Goal: Use online tool/utility: Utilize a website feature to perform a specific function

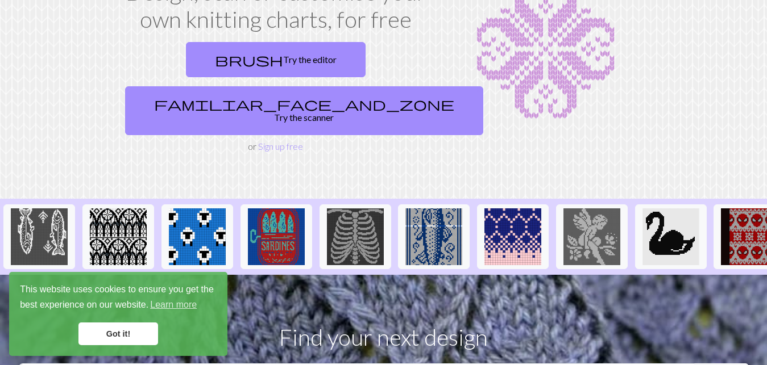
scroll to position [116, 0]
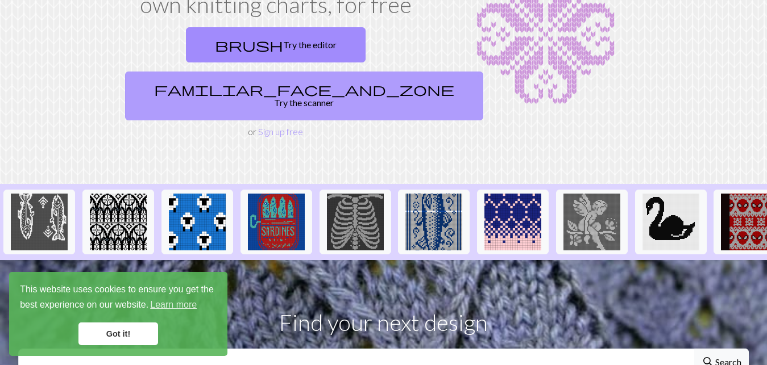
click at [274, 91] on span "familiar_face_and_zone" at bounding box center [304, 89] width 300 height 16
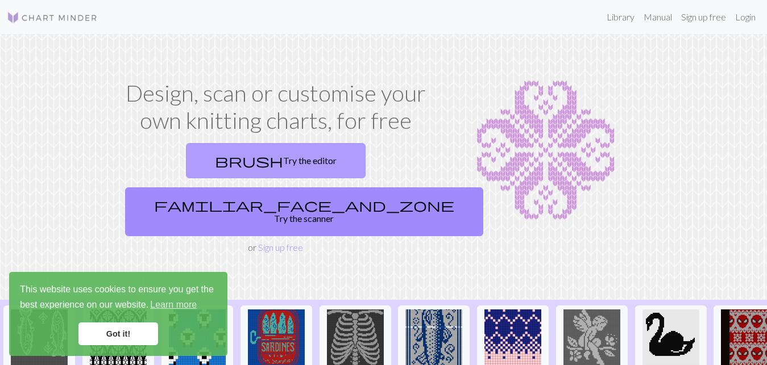
click at [257, 157] on span "brush" at bounding box center [249, 161] width 68 height 16
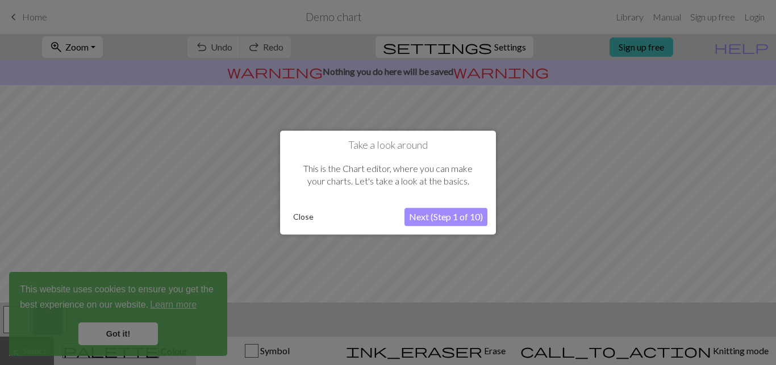
click at [307, 219] on button "Close" at bounding box center [304, 217] width 30 height 17
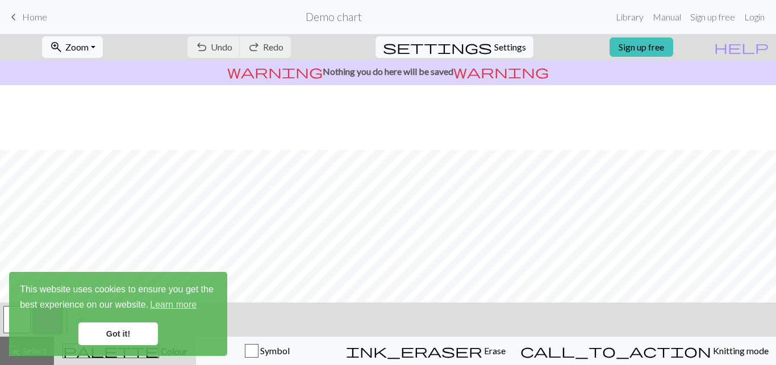
scroll to position [65, 0]
click at [414, 48] on span "settings" at bounding box center [437, 47] width 109 height 16
select select "aran"
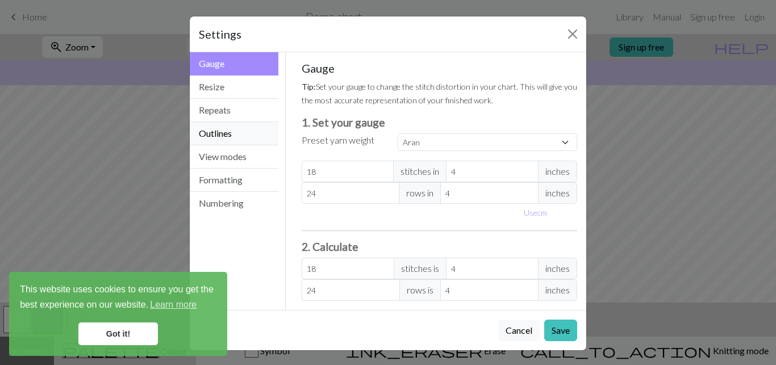
scroll to position [2, 0]
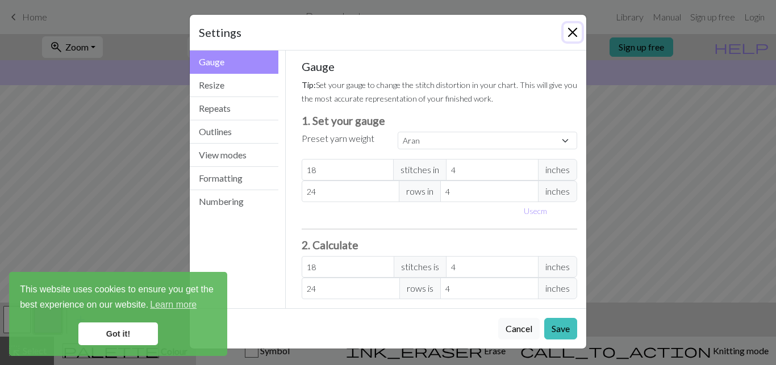
click at [570, 31] on button "Close" at bounding box center [573, 32] width 18 height 18
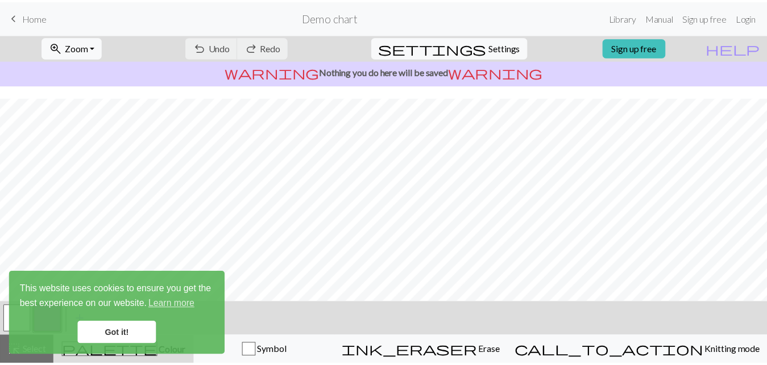
scroll to position [207, 0]
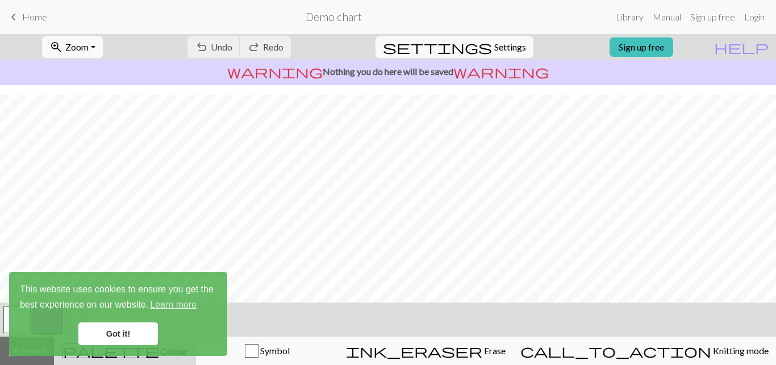
click at [34, 19] on span "Home" at bounding box center [34, 16] width 25 height 11
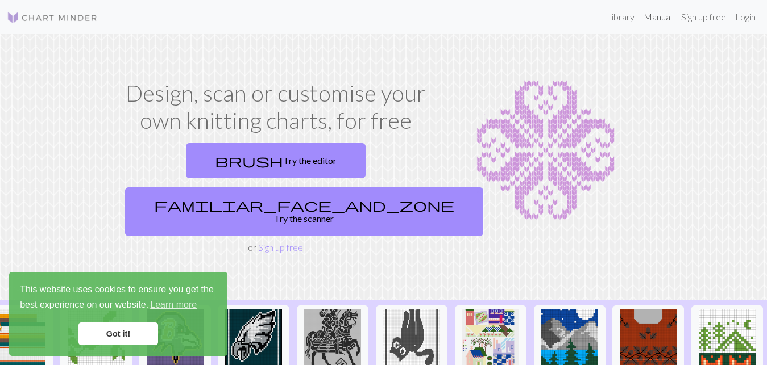
click at [658, 19] on link "Manual" at bounding box center [658, 17] width 38 height 23
